Goal: Information Seeking & Learning: Find specific fact

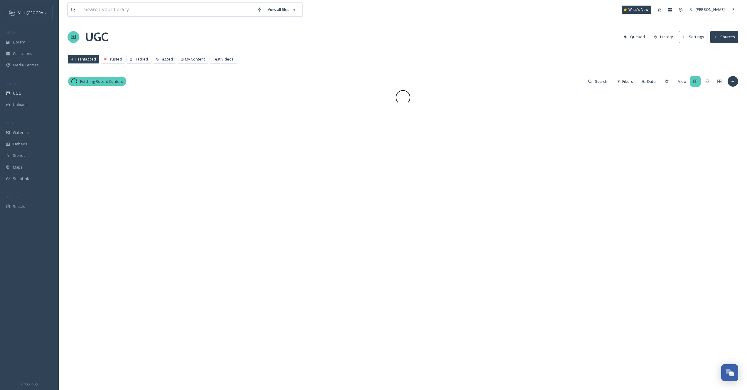
click at [119, 12] on input at bounding box center [167, 9] width 173 height 13
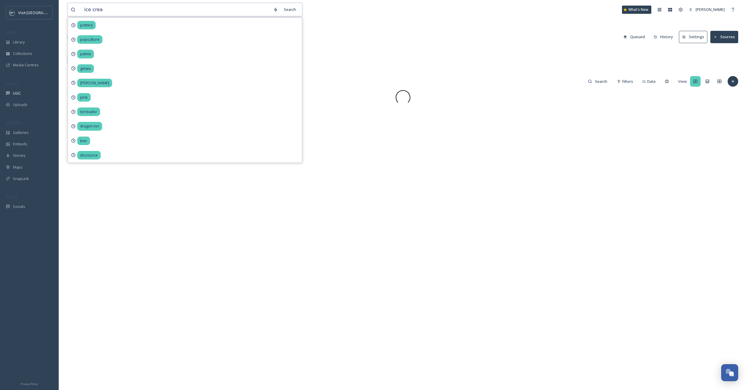
type input "ice cream"
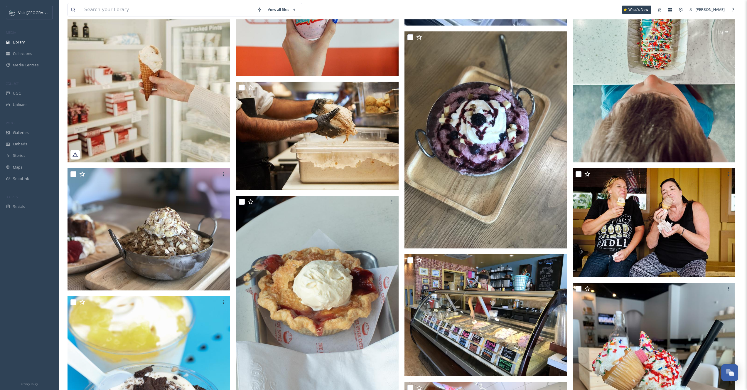
scroll to position [163, 0]
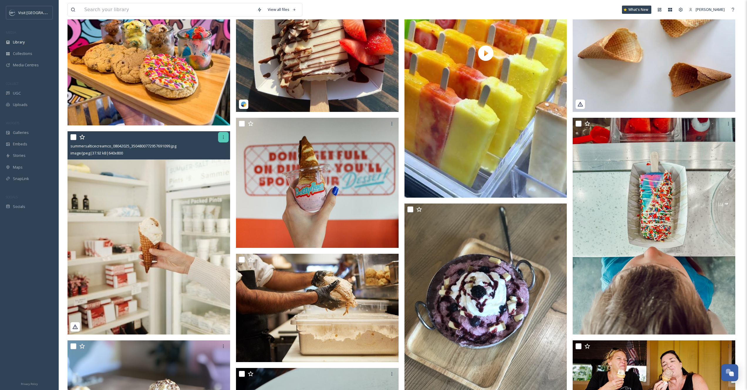
click at [222, 137] on icon at bounding box center [223, 137] width 5 height 5
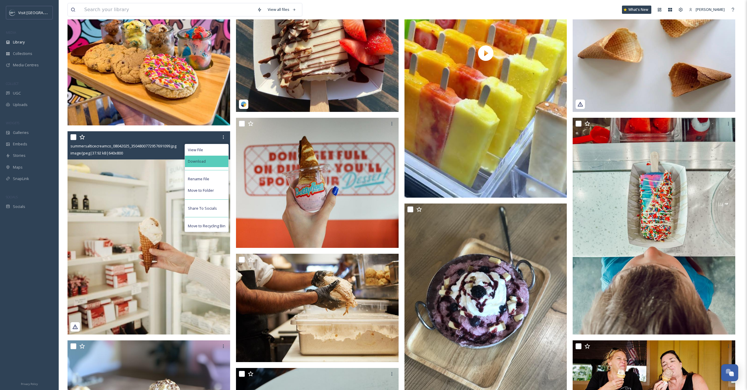
click at [205, 162] on div "Download" at bounding box center [206, 161] width 43 height 11
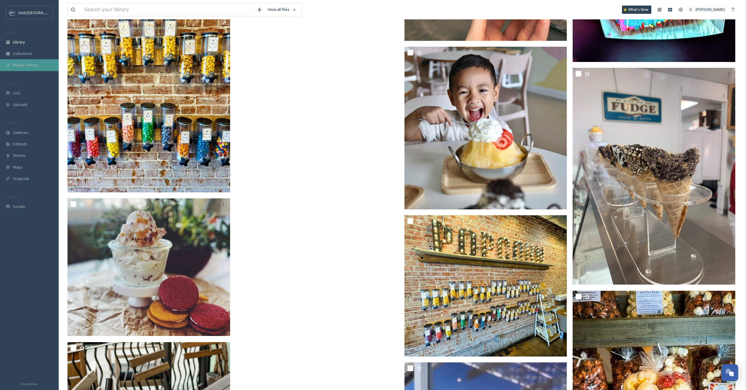
scroll to position [6162, 0]
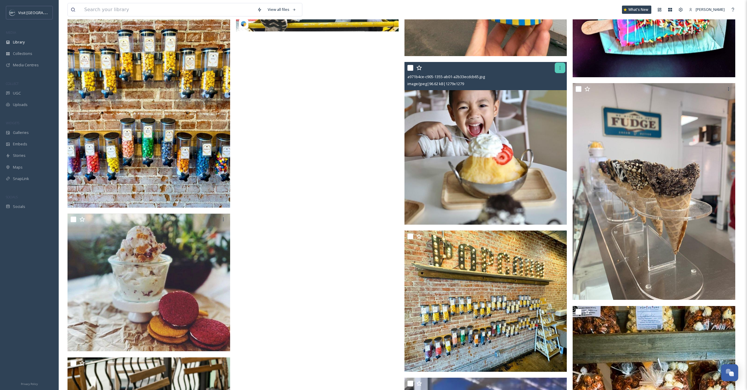
click at [563, 68] on div at bounding box center [560, 68] width 11 height 11
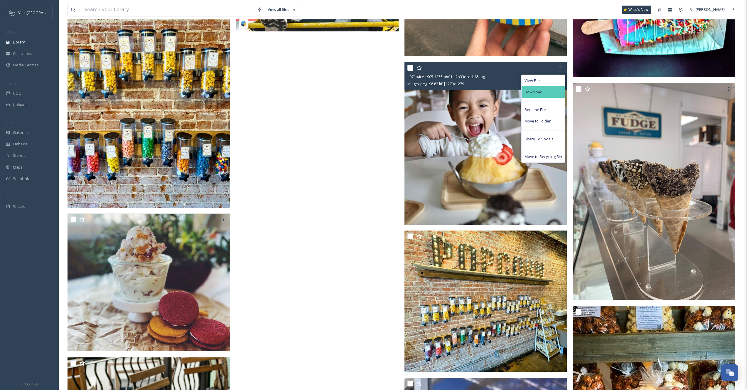
click at [538, 95] on span "Download" at bounding box center [534, 92] width 18 height 6
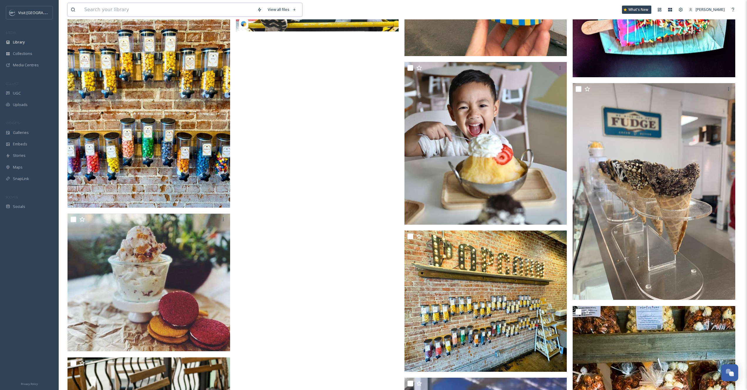
click at [146, 11] on input at bounding box center [167, 9] width 173 height 13
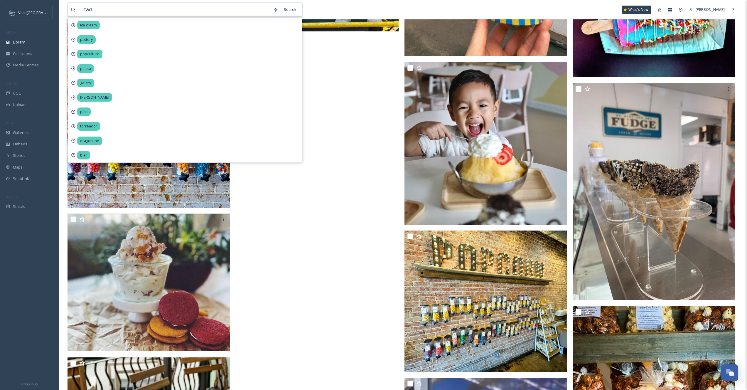
type input "tads"
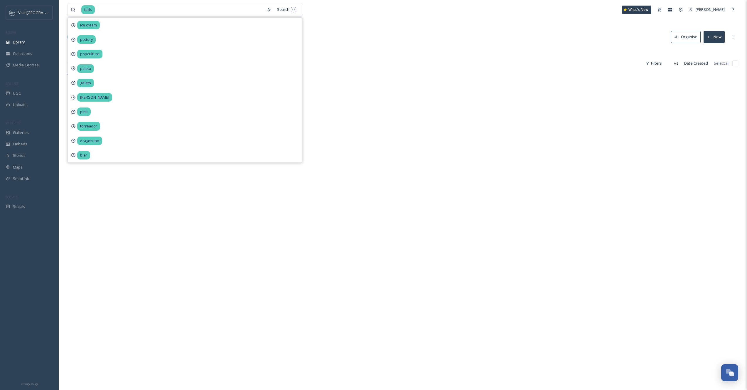
click at [387, 48] on div "tads Search ice cream pottery popculture paleta gelato [PERSON_NAME] pink torre…" at bounding box center [403, 231] width 688 height 462
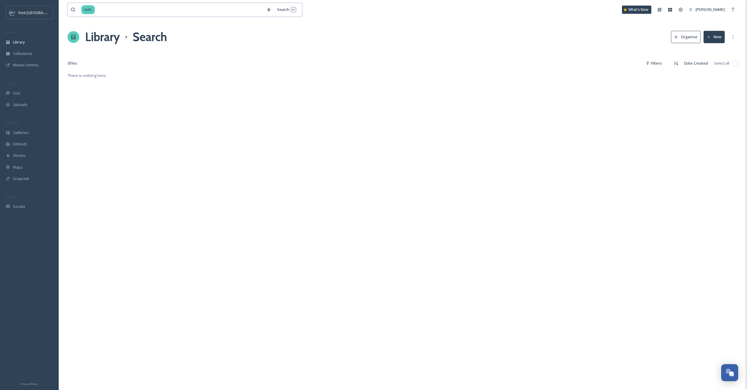
click at [120, 13] on input at bounding box center [179, 9] width 168 height 13
type input "t"
type input "shaved ice"
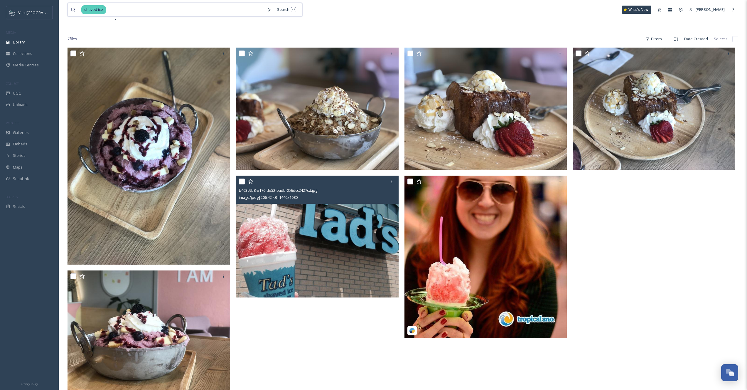
scroll to position [31, 0]
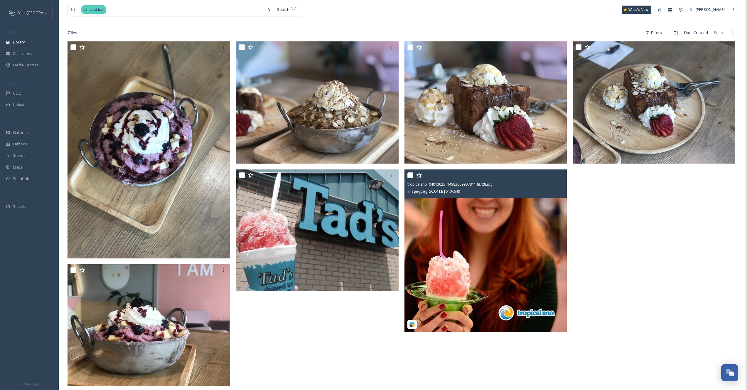
click at [460, 252] on img at bounding box center [485, 250] width 163 height 163
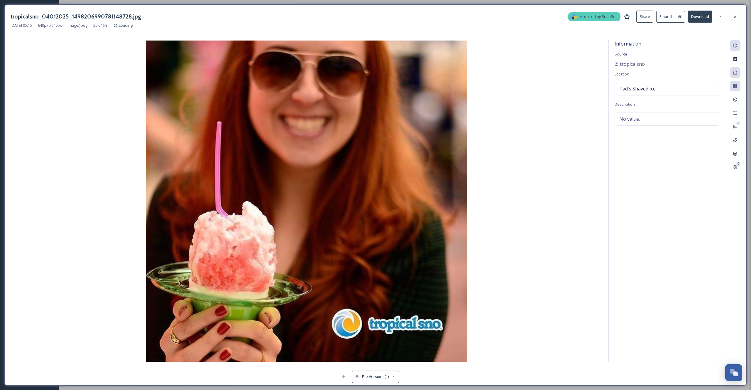
click at [20, 16] on h3 "tropicalsno_04012025_1498206990781148728.jpg" at bounding box center [76, 16] width 131 height 9
click at [13, 16] on h3 "tropicalsno_04012025_1498206990781148728.jpg" at bounding box center [76, 16] width 131 height 9
drag, startPoint x: 10, startPoint y: 17, endPoint x: 37, endPoint y: 16, distance: 27.3
click at [37, 16] on div "tropicalsno_04012025_1498206990781148728.jpg Acquired by SnapSea Share Embed Do…" at bounding box center [375, 194] width 743 height 381
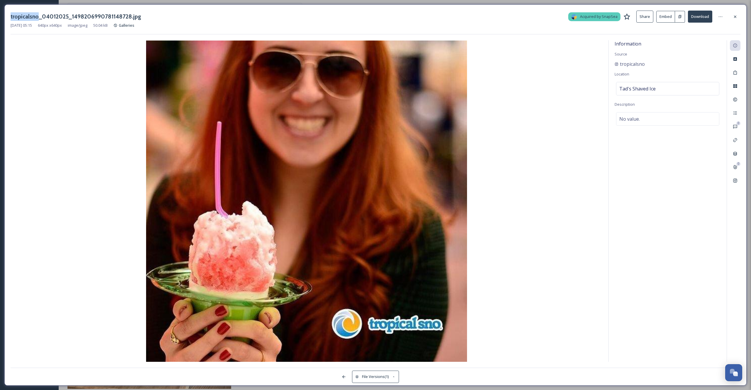
copy h3 "tropicalsno"
click at [737, 14] on icon at bounding box center [735, 16] width 5 height 5
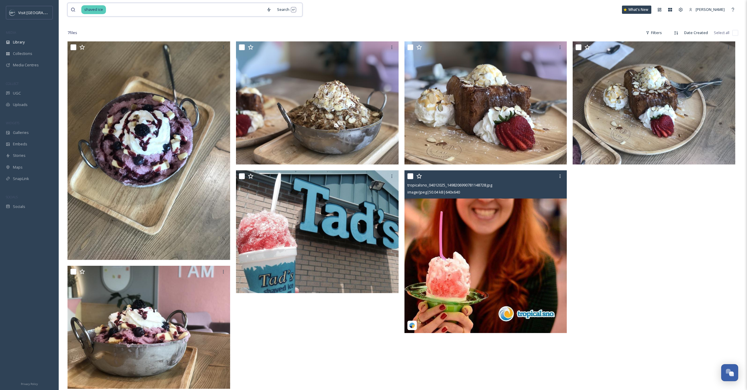
click at [124, 13] on input at bounding box center [185, 9] width 157 height 13
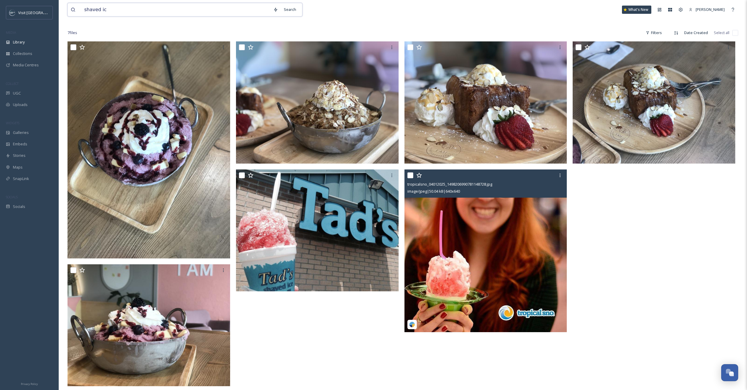
paste input "tropicalsno"
type input "tropicalsno"
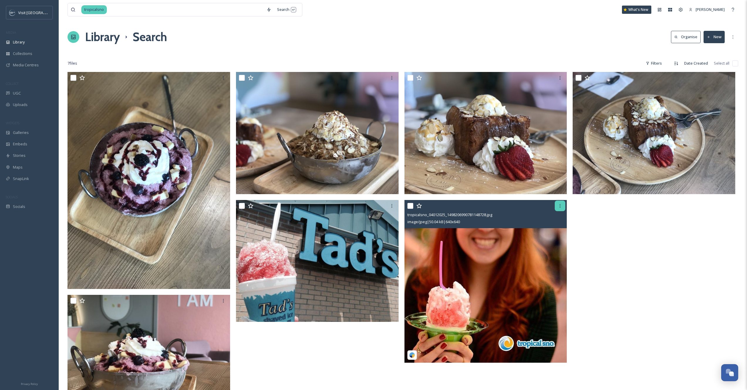
click at [561, 208] on div at bounding box center [560, 205] width 11 height 11
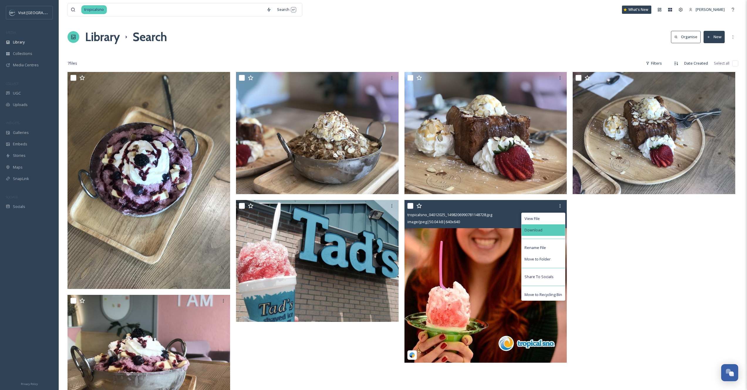
click at [539, 228] on span "Download" at bounding box center [534, 230] width 18 height 6
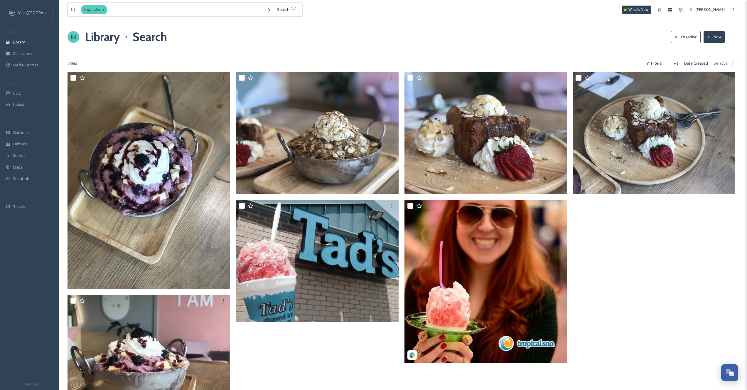
click at [122, 9] on input at bounding box center [185, 9] width 156 height 13
type input "[PERSON_NAME]"
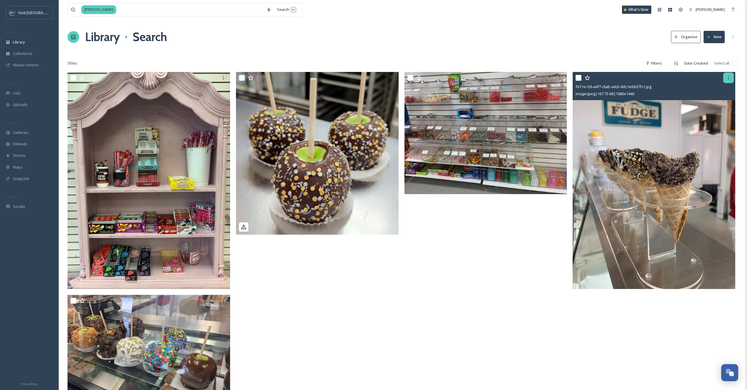
click at [723, 80] on div at bounding box center [728, 77] width 11 height 11
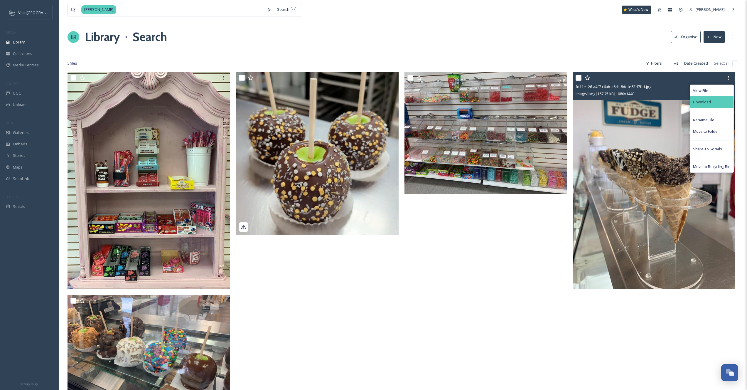
click at [701, 104] on span "Download" at bounding box center [702, 102] width 18 height 6
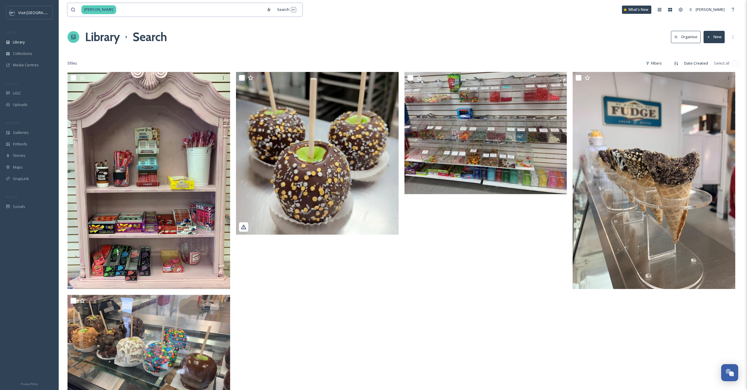
click at [132, 11] on input at bounding box center [190, 9] width 147 height 13
type input "pop culture"
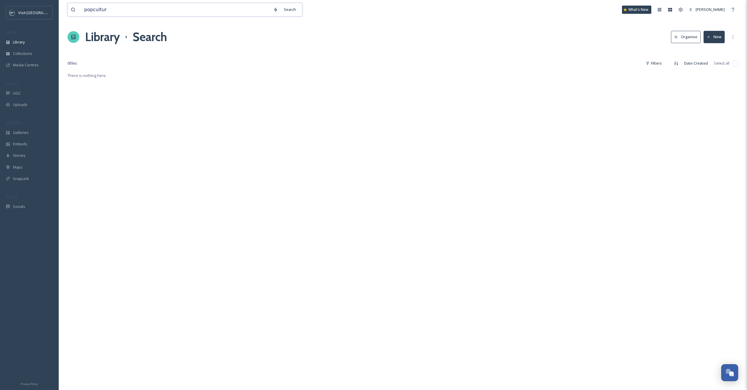
type input "popculture"
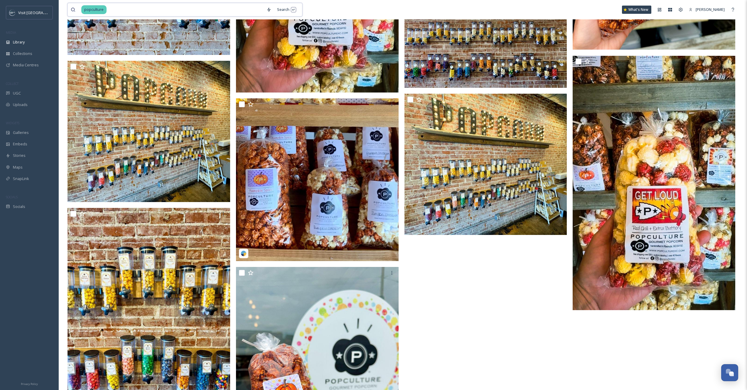
scroll to position [333, 0]
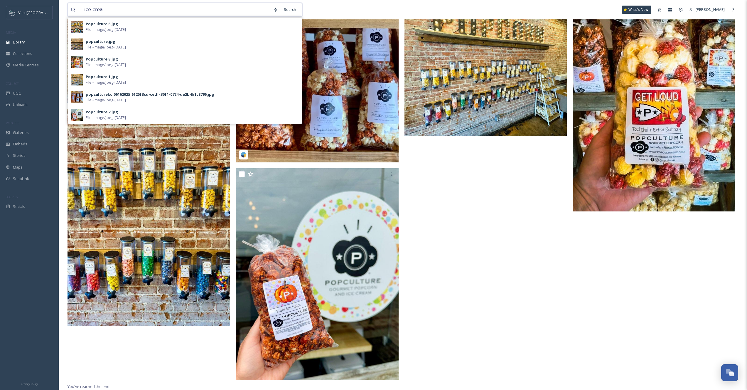
type input "ice cream"
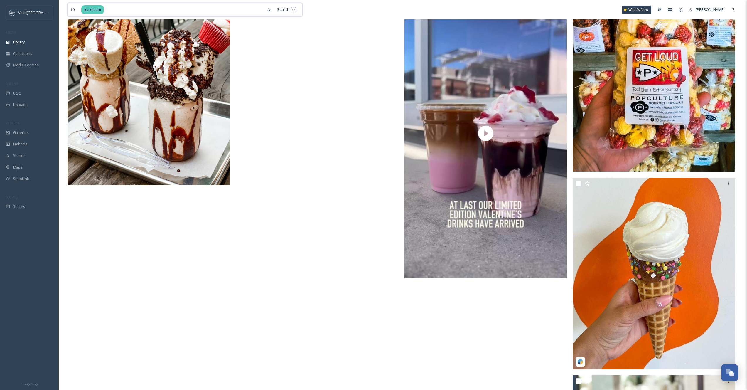
scroll to position [6440, 0]
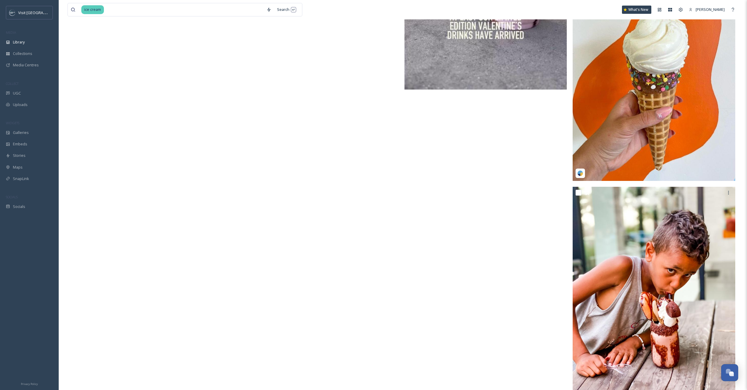
scroll to position [6763, 0]
